Goal: Task Accomplishment & Management: Manage account settings

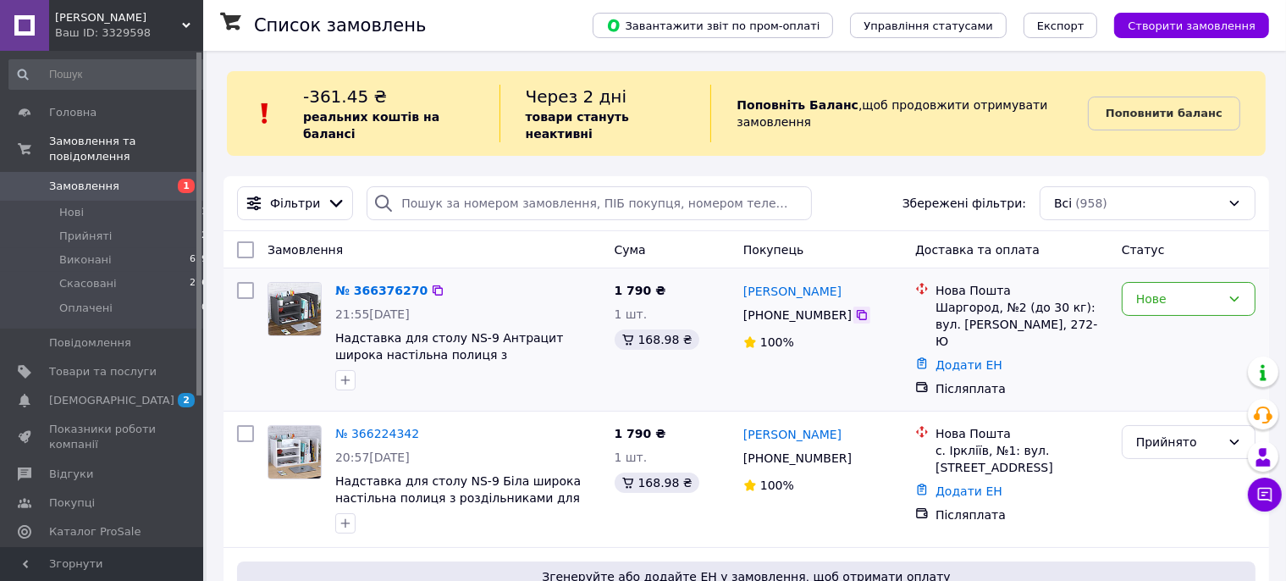
click at [856, 310] on icon at bounding box center [861, 315] width 10 height 10
click at [1161, 289] on div "Нове" at bounding box center [1178, 298] width 85 height 19
click at [1158, 317] on li "Прийнято" at bounding box center [1188, 319] width 132 height 30
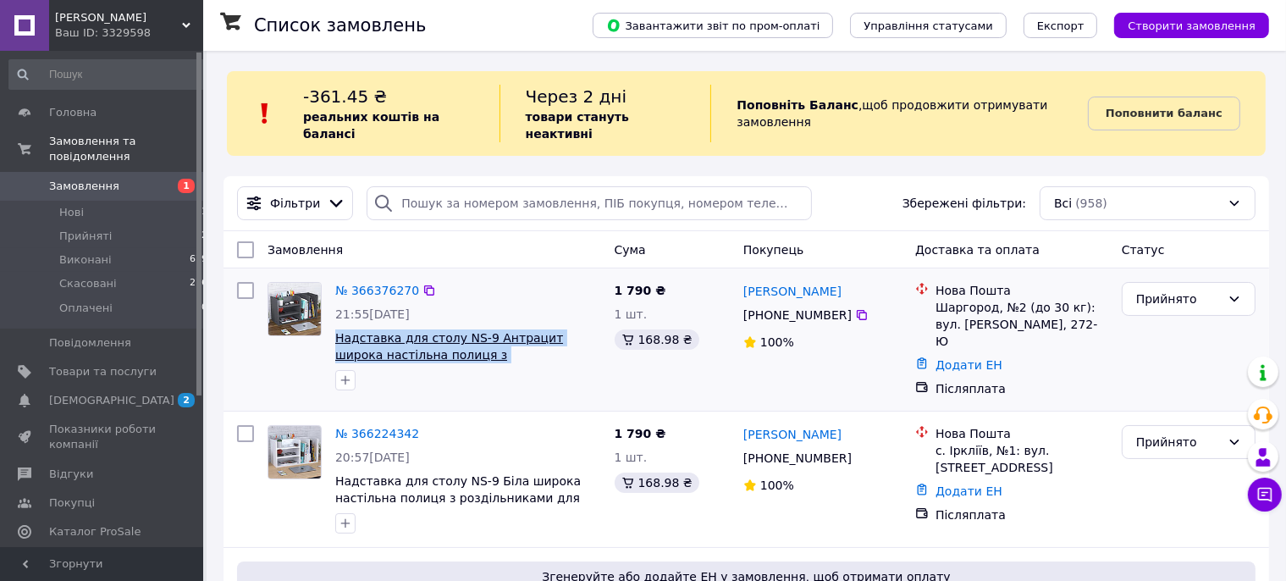
drag, startPoint x: 588, startPoint y: 340, endPoint x: 336, endPoint y: 317, distance: 253.2
click at [336, 329] on span "Надставка для столу NS-9 Антрацит широка настільна полиця з роздільниками для к…" at bounding box center [468, 346] width 266 height 34
copy span "Надставка для столу NS-9 Антрацит широка настільна полиця з роздільниками для к…"
drag, startPoint x: 933, startPoint y: 290, endPoint x: 1076, endPoint y: 310, distance: 144.3
click at [1076, 310] on div "Нова Пошта Шаргород, №2 (до 30 кг): вул. Героїв Майдану, 272-Ю" at bounding box center [1021, 316] width 179 height 68
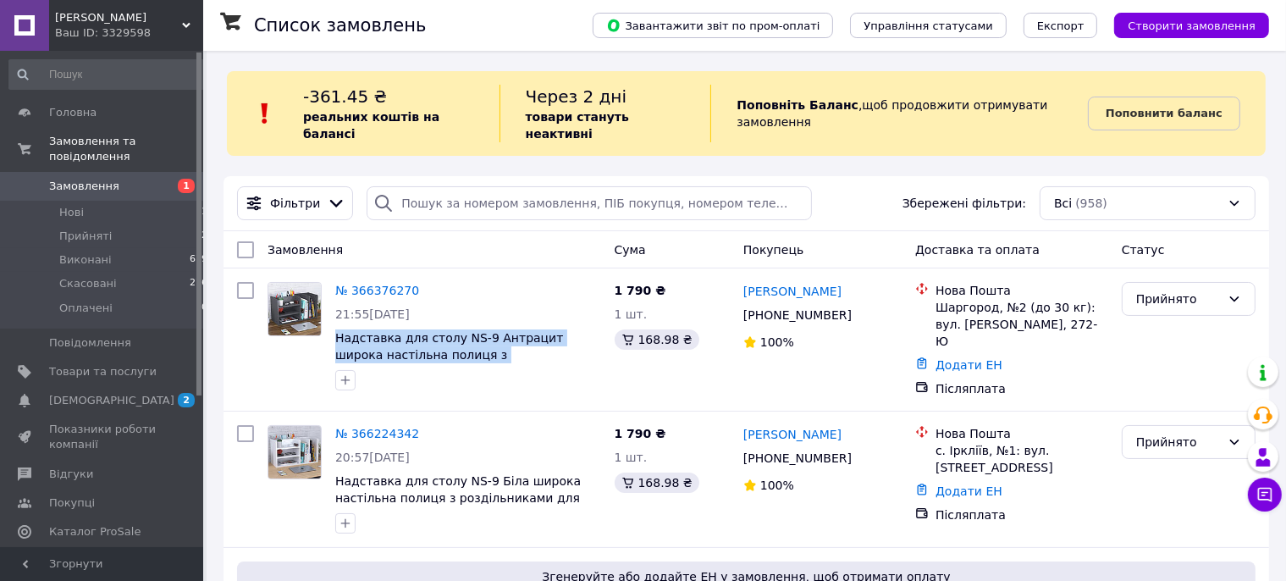
copy div "Шаргород, №2 (до 30 кг): вул. Героїв Майдану, 272-Ю"
drag, startPoint x: 865, startPoint y: 275, endPoint x: 743, endPoint y: 273, distance: 121.9
click at [743, 280] on div "Валентина Копитко" at bounding box center [822, 290] width 162 height 21
copy link "Валентина Копитко"
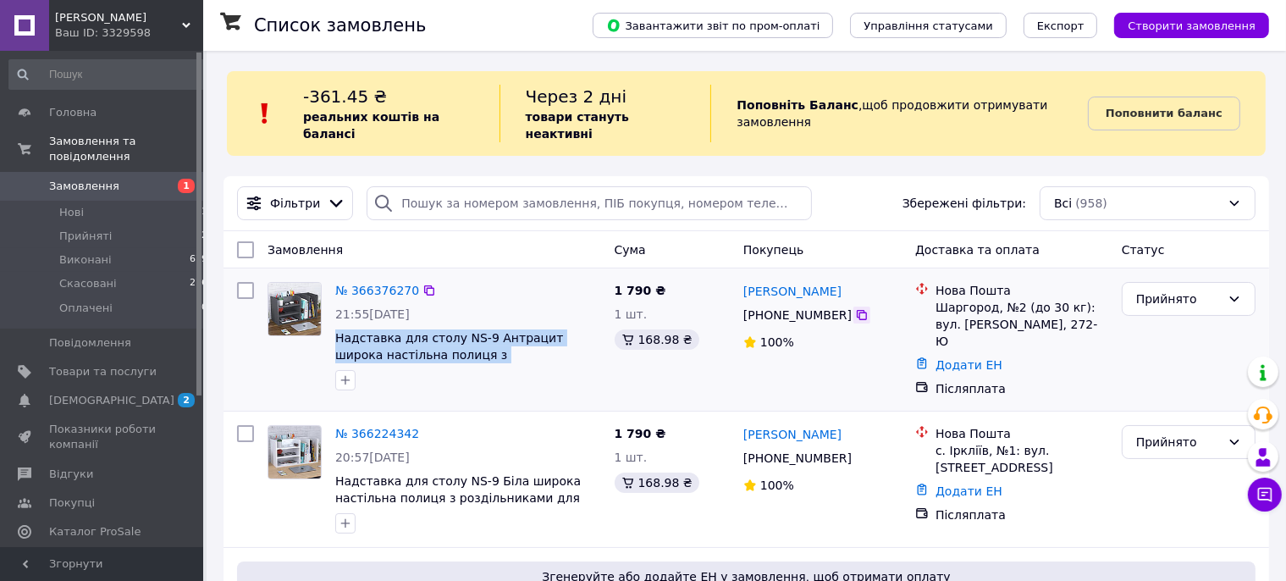
click at [855, 308] on icon at bounding box center [862, 315] width 14 height 14
drag, startPoint x: 584, startPoint y: 339, endPoint x: 336, endPoint y: 323, distance: 248.5
click at [336, 329] on span "Надставка для столу NS-9 Антрацит широка настільна полиця з роздільниками для к…" at bounding box center [468, 346] width 266 height 34
copy span "Надставка для столу NS-9 Антрацит широка настільна полиця з роздільниками для к…"
